Goal: Task Accomplishment & Management: Manage account settings

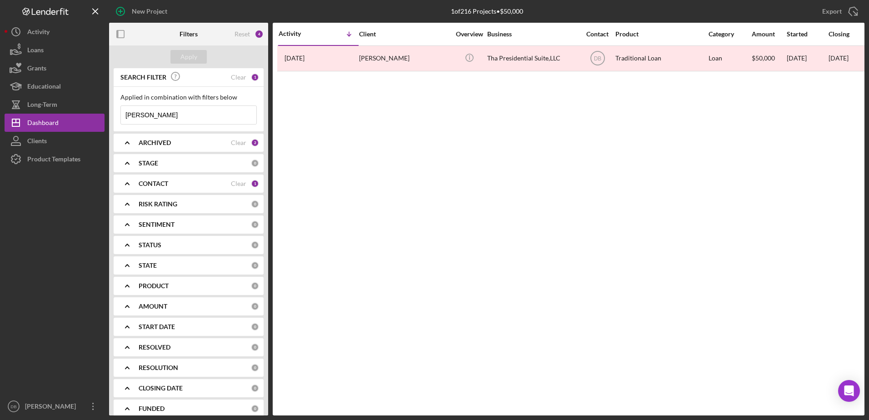
click at [185, 113] on input "[PERSON_NAME]" at bounding box center [188, 115] width 135 height 18
type input "l"
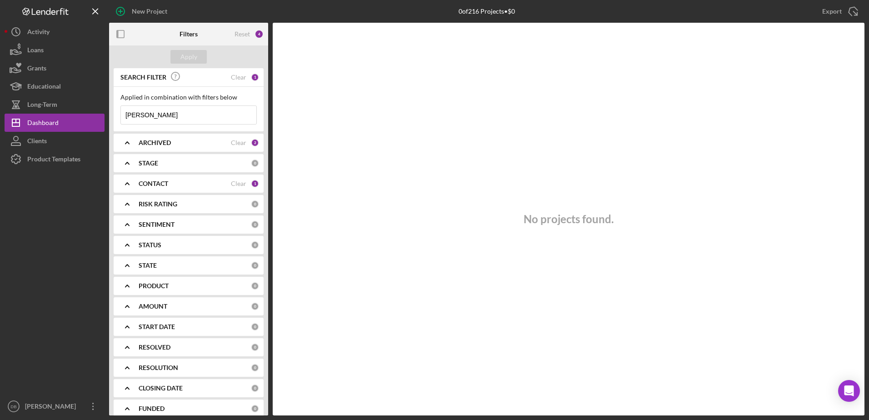
click at [403, 127] on div "No projects found." at bounding box center [569, 219] width 592 height 393
click at [216, 141] on div "ARCHIVED" at bounding box center [185, 142] width 92 height 7
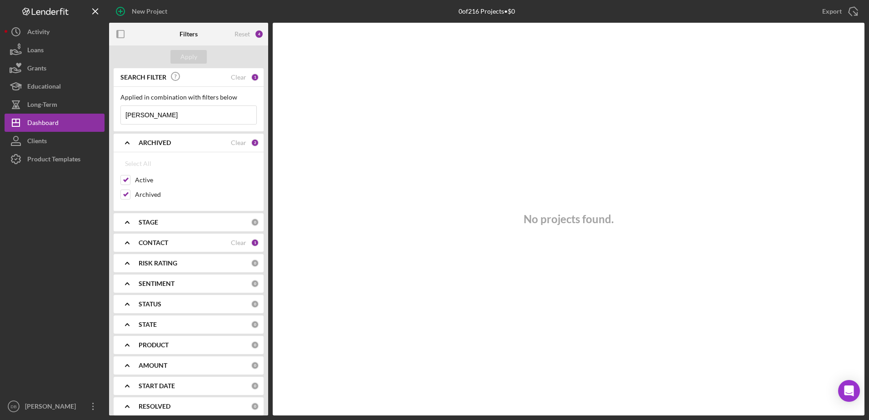
click at [184, 116] on input "[PERSON_NAME]" at bounding box center [188, 115] width 135 height 18
click at [186, 115] on input "[PERSON_NAME]" at bounding box center [188, 115] width 135 height 18
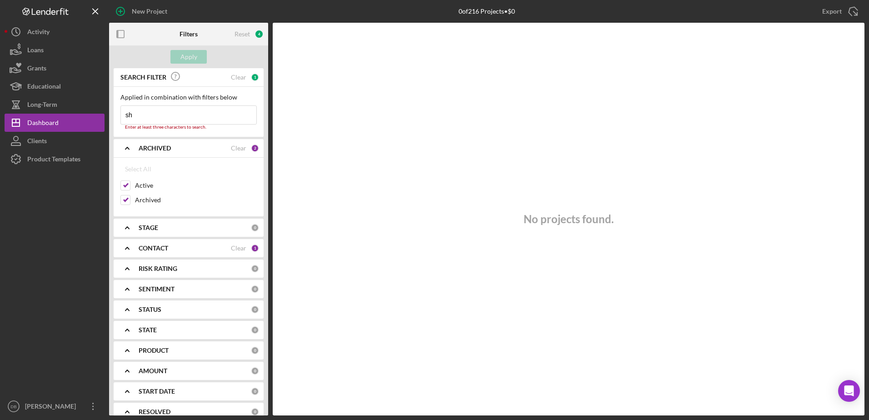
type input "s"
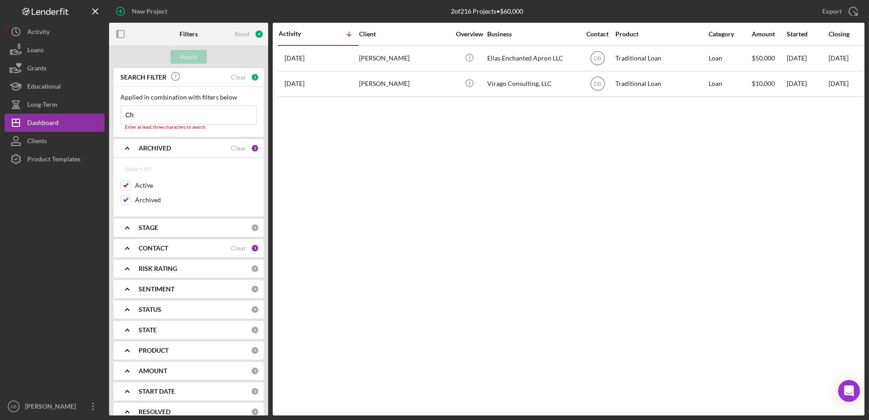
type input "C"
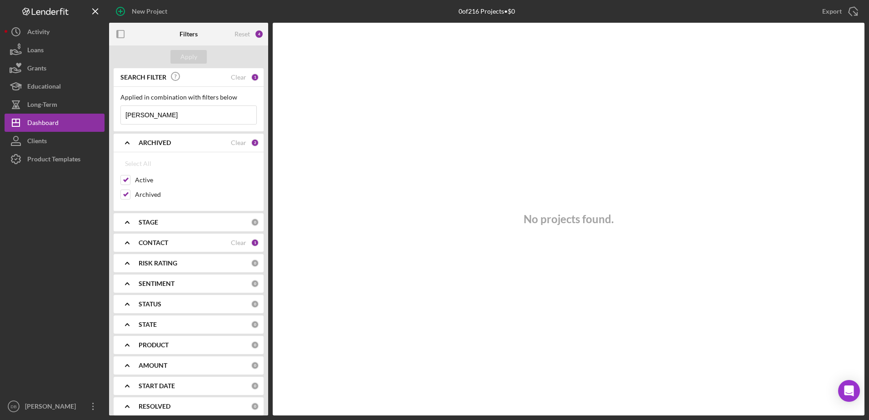
type input "[PERSON_NAME]"
click at [160, 240] on b "CONTACT" at bounding box center [154, 242] width 30 height 7
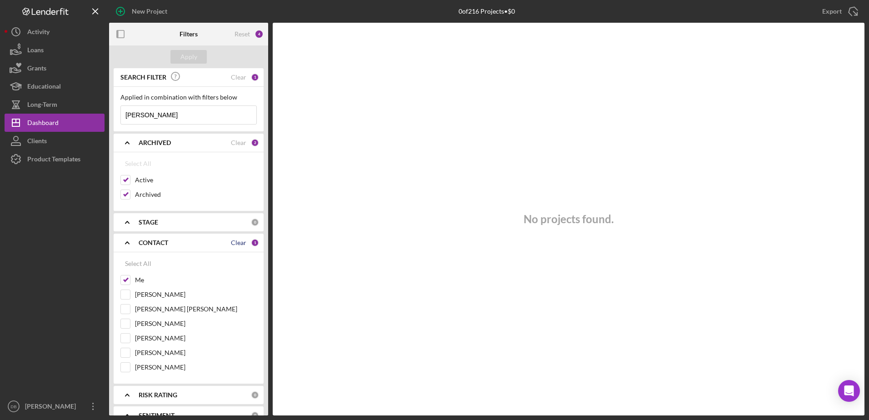
click at [236, 241] on div "Clear" at bounding box center [238, 242] width 15 height 7
checkbox input "false"
click at [181, 54] on button "Apply" at bounding box center [189, 57] width 36 height 14
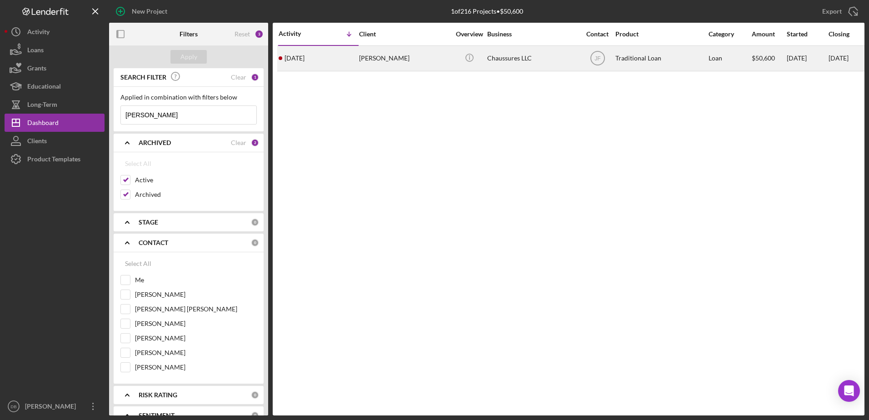
click at [371, 59] on div "[PERSON_NAME]" at bounding box center [404, 58] width 91 height 24
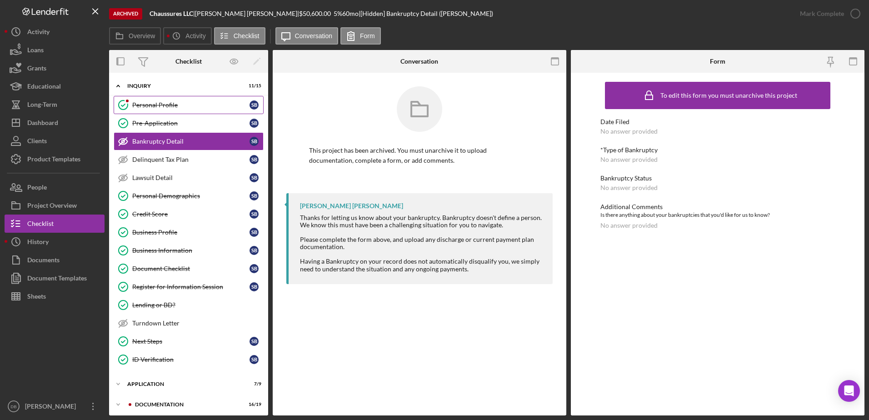
click at [141, 102] on div "Personal Profile" at bounding box center [190, 104] width 117 height 7
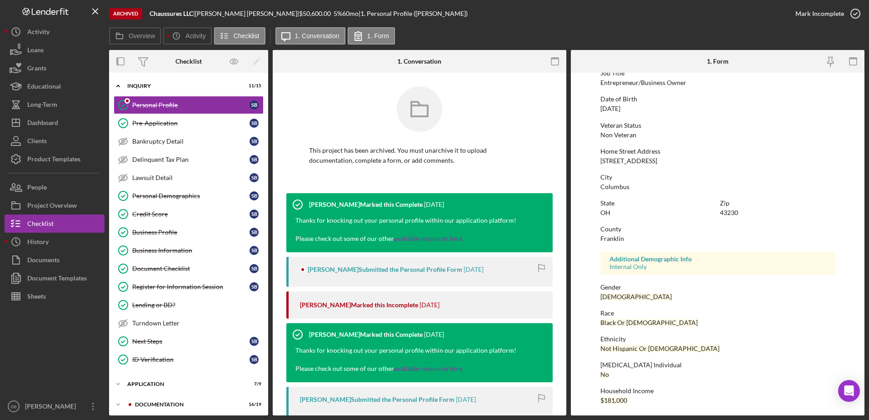
scroll to position [81, 0]
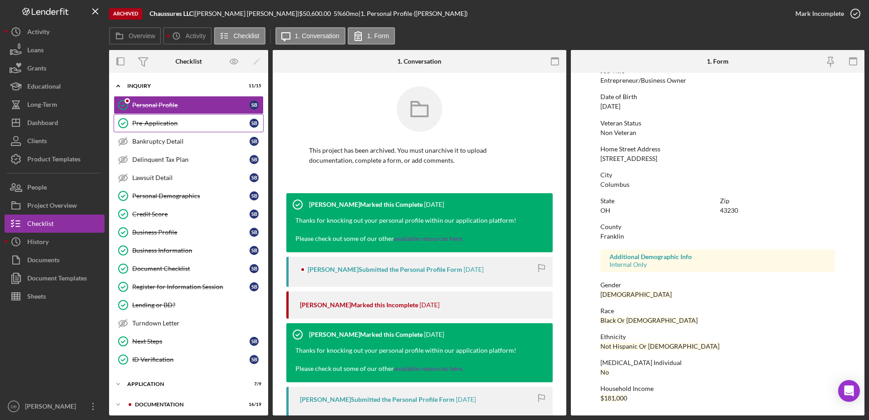
click at [171, 121] on div "Pre-Application" at bounding box center [190, 123] width 117 height 7
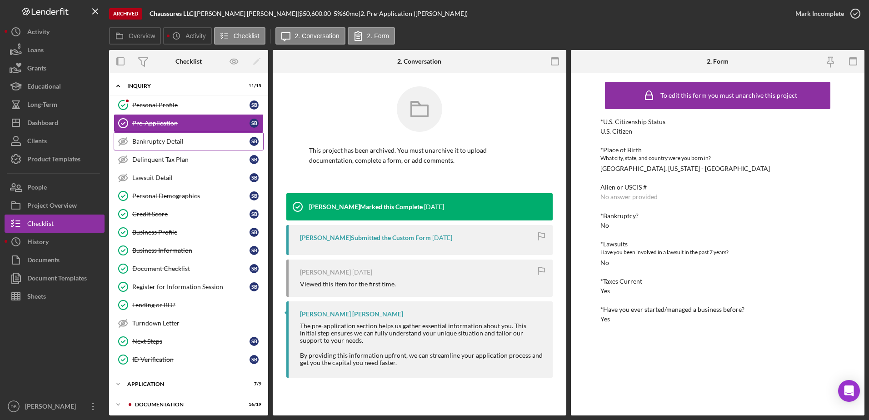
click at [172, 140] on div "Bankruptcy Detail" at bounding box center [190, 141] width 117 height 7
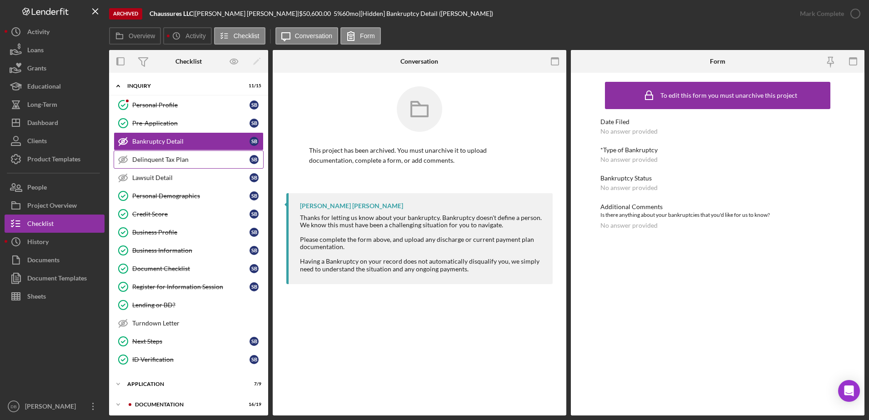
click at [181, 166] on link "Delinquent Tax Plan Delinquent Tax Plan S B" at bounding box center [189, 159] width 150 height 18
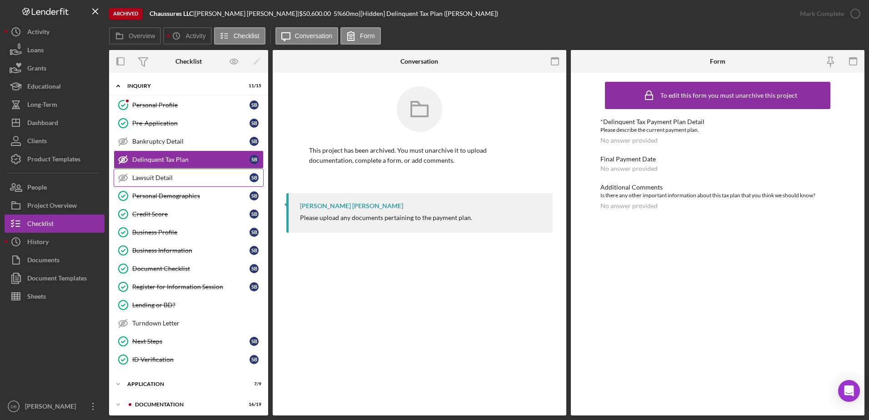
click at [183, 180] on div "Lawsuit Detail" at bounding box center [190, 177] width 117 height 7
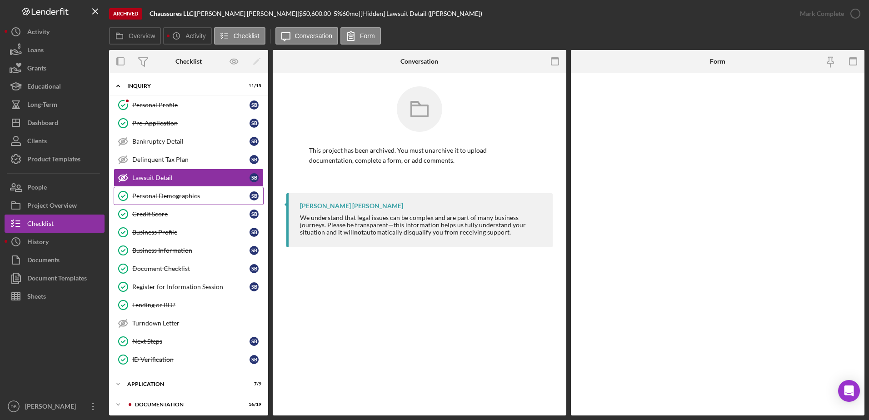
click at [185, 197] on div "Personal Demographics" at bounding box center [190, 195] width 117 height 7
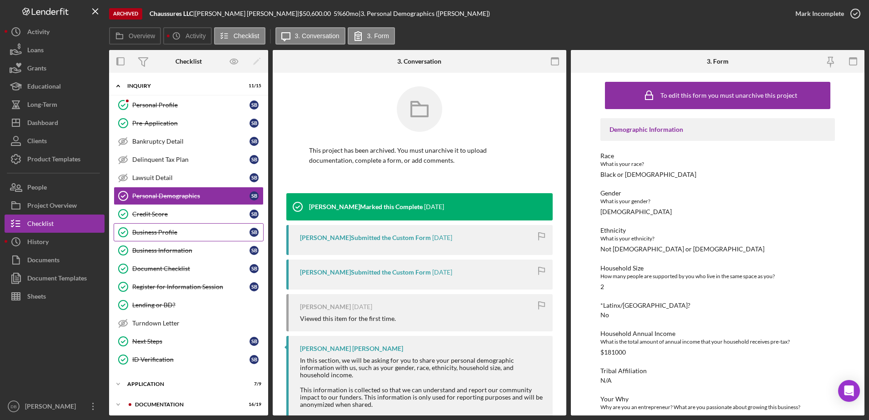
click at [184, 233] on div "Business Profile" at bounding box center [190, 232] width 117 height 7
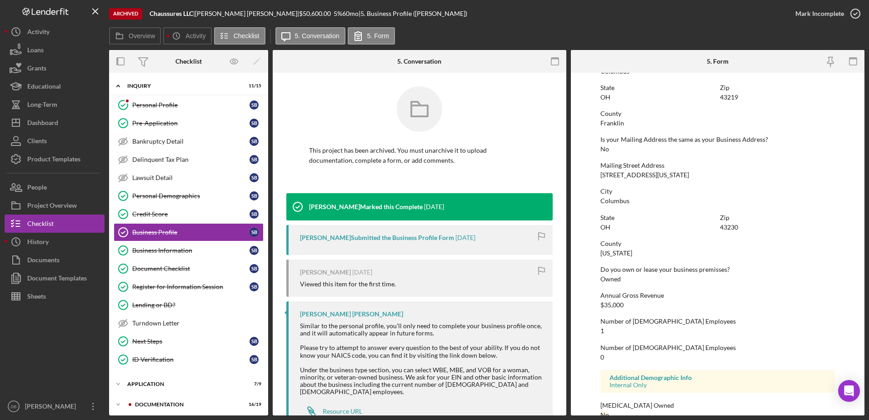
scroll to position [447, 0]
